Goal: Find specific page/section: Find specific page/section

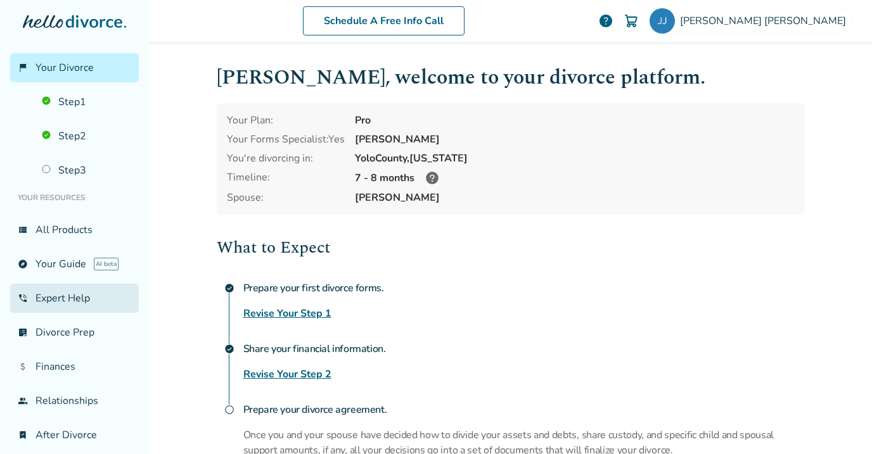
click at [72, 292] on link "phone_in_talk Expert Help" at bounding box center [74, 298] width 129 height 29
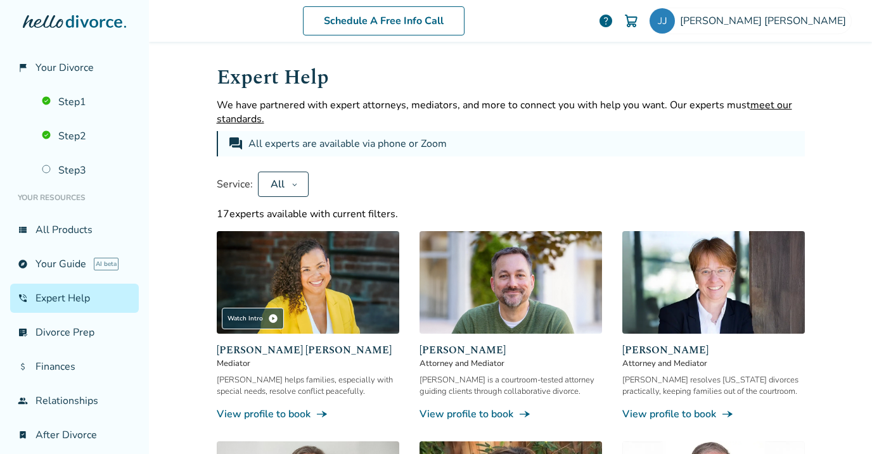
click at [296, 184] on button "All" at bounding box center [283, 184] width 51 height 25
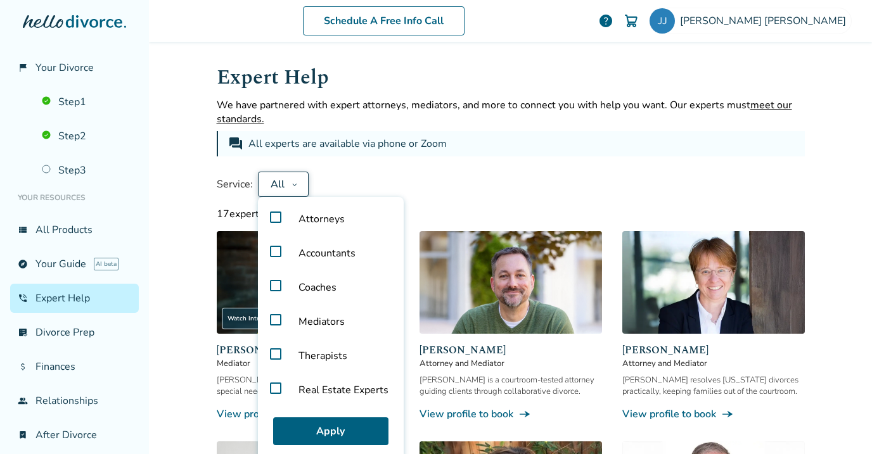
click at [271, 218] on label "Attorneys" at bounding box center [331, 219] width 136 height 34
click at [274, 284] on label "Coaches" at bounding box center [331, 287] width 136 height 34
click at [276, 286] on label "Coaches" at bounding box center [331, 287] width 136 height 34
click at [274, 220] on label "Attorneys" at bounding box center [331, 219] width 136 height 34
click at [277, 217] on label "Attorneys" at bounding box center [331, 219] width 136 height 34
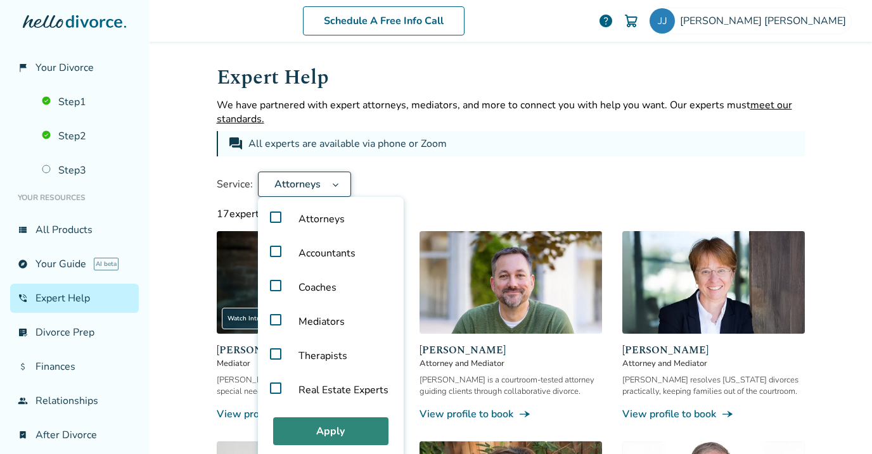
click at [336, 428] on button "Apply" at bounding box center [330, 431] width 115 height 28
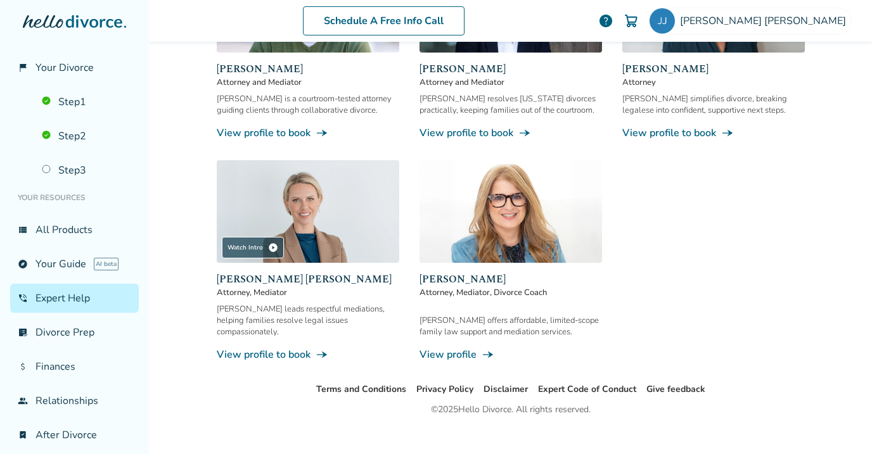
scroll to position [283, 0]
